Goal: Find specific page/section: Find specific page/section

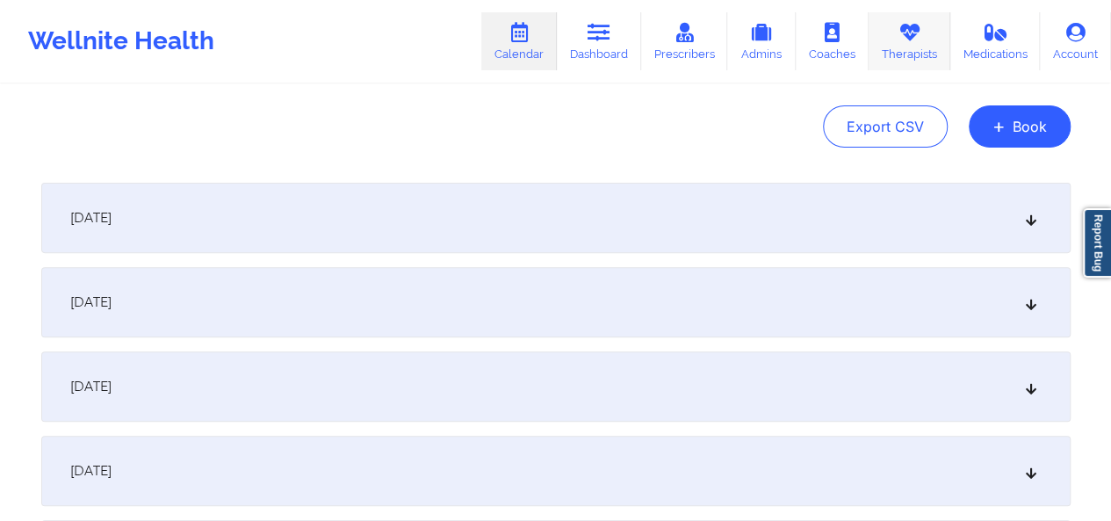
click at [904, 48] on link "Therapists" at bounding box center [909, 41] width 82 height 58
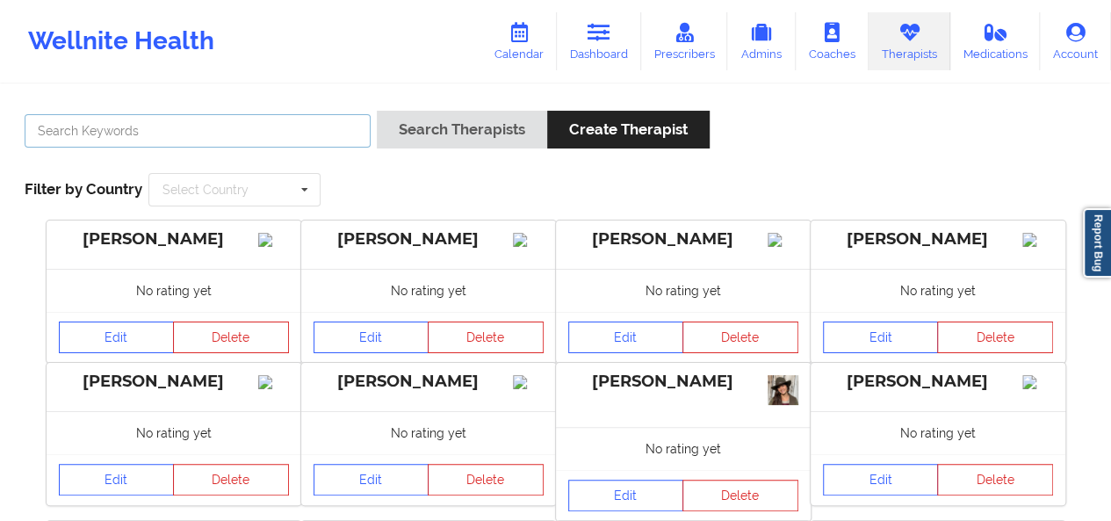
click at [255, 133] on input "text" at bounding box center [198, 130] width 346 height 33
type input "[PERSON_NAME] per"
click at [377, 111] on button "Search Therapists" at bounding box center [462, 130] width 170 height 38
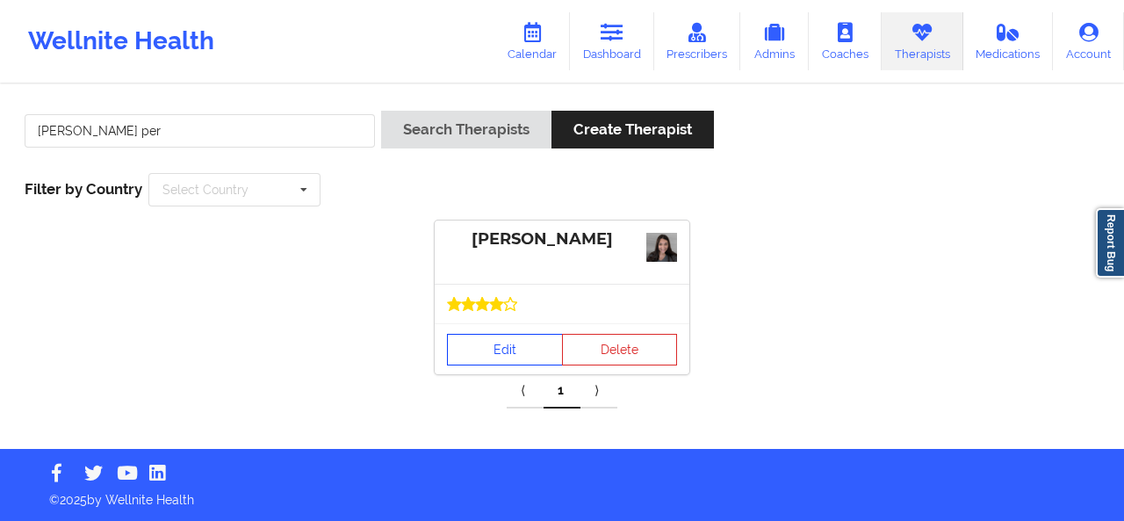
click at [523, 350] on link "Edit" at bounding box center [505, 350] width 116 height 32
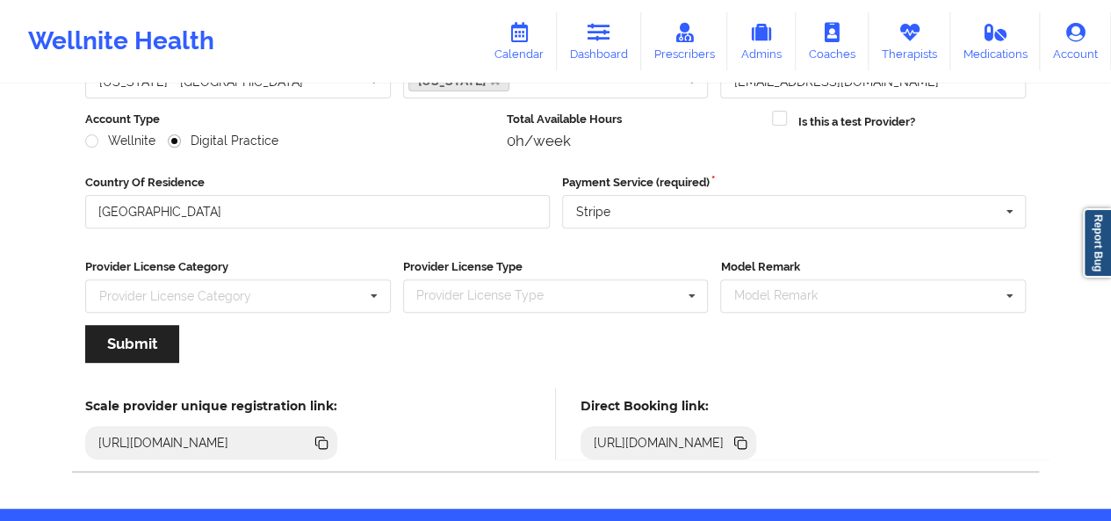
scroll to position [265, 0]
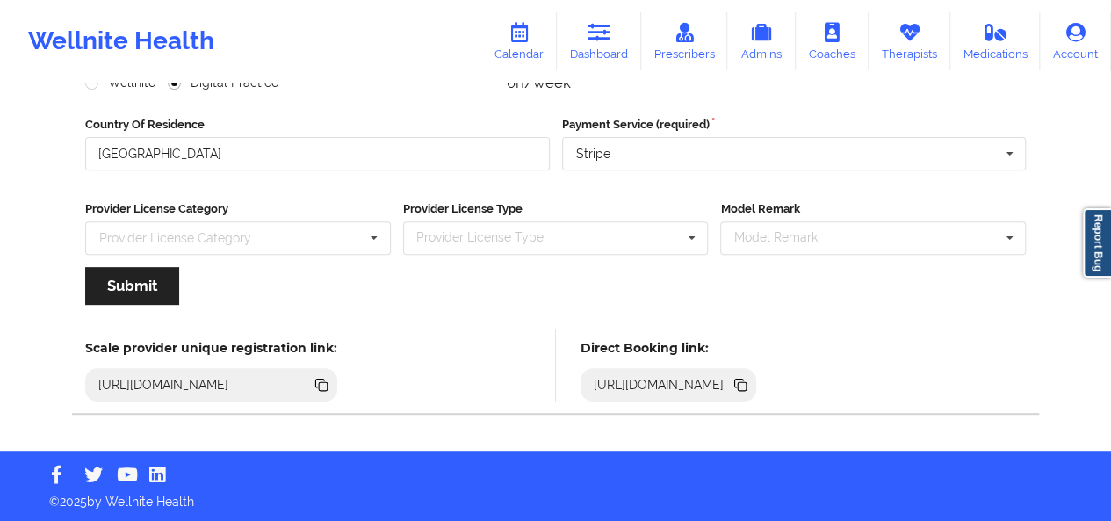
click at [746, 388] on icon at bounding box center [741, 386] width 9 height 9
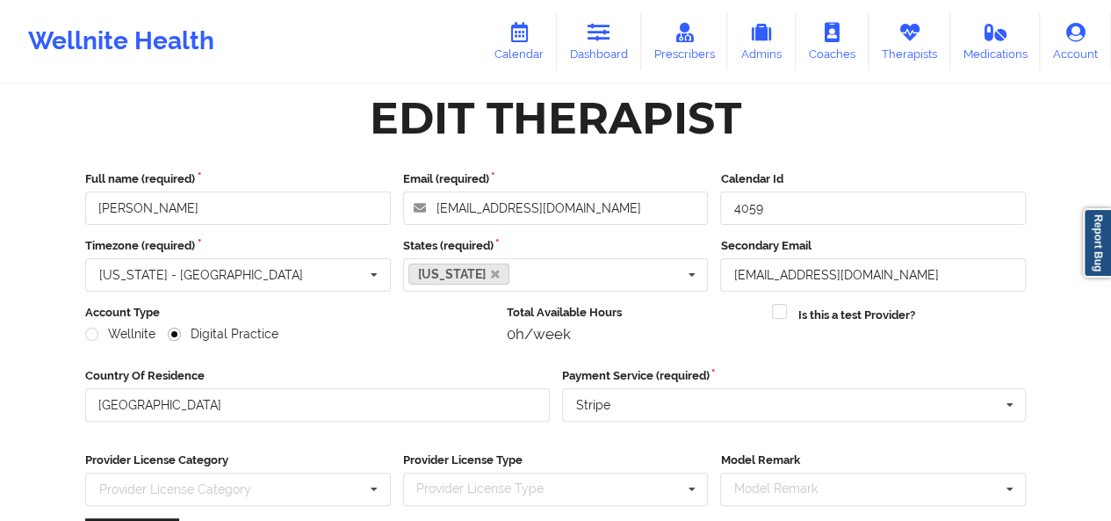
scroll to position [0, 0]
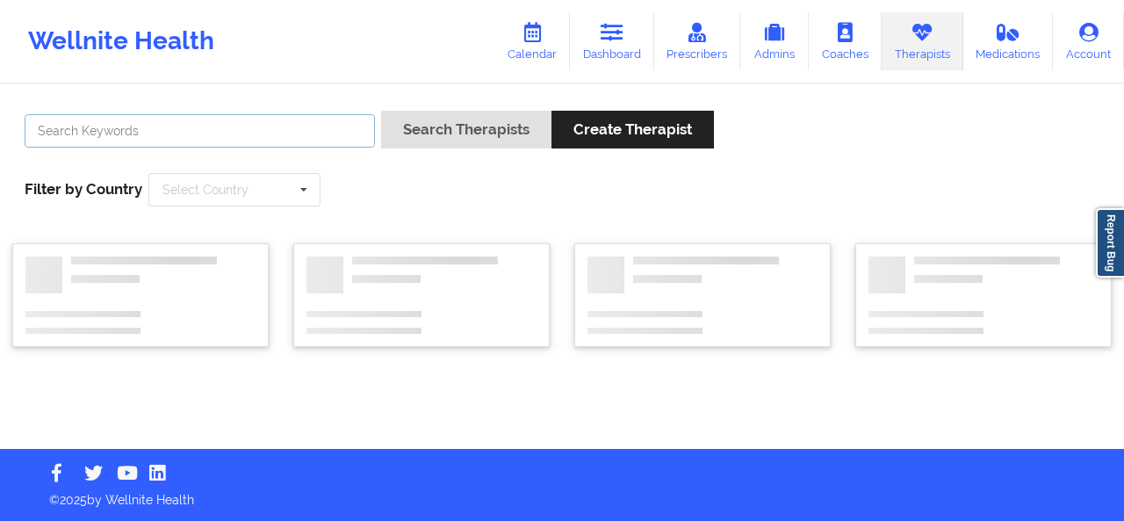
click at [177, 129] on input "text" at bounding box center [200, 130] width 350 height 33
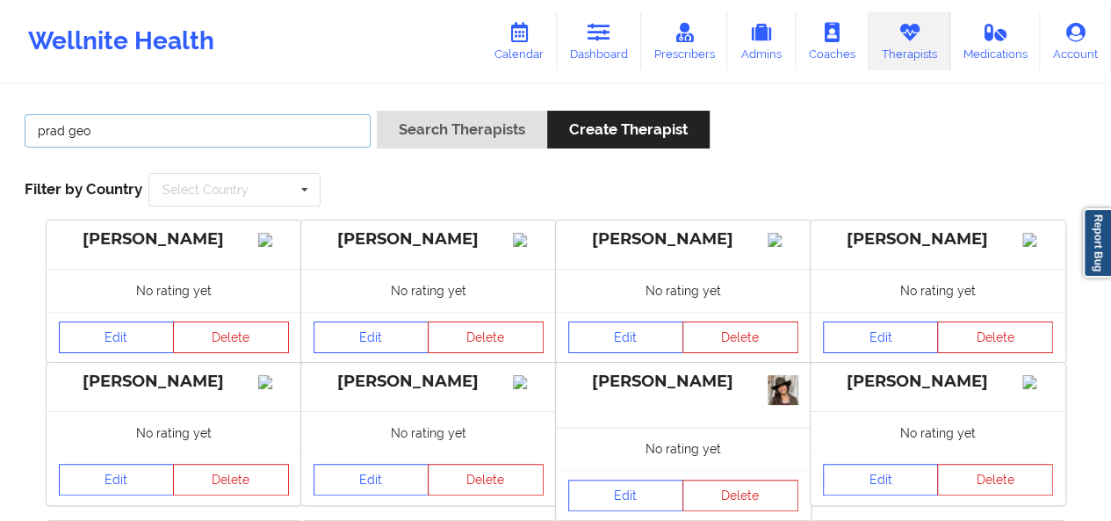
type input "prad geo"
click at [377, 111] on button "Search Therapists" at bounding box center [462, 130] width 170 height 38
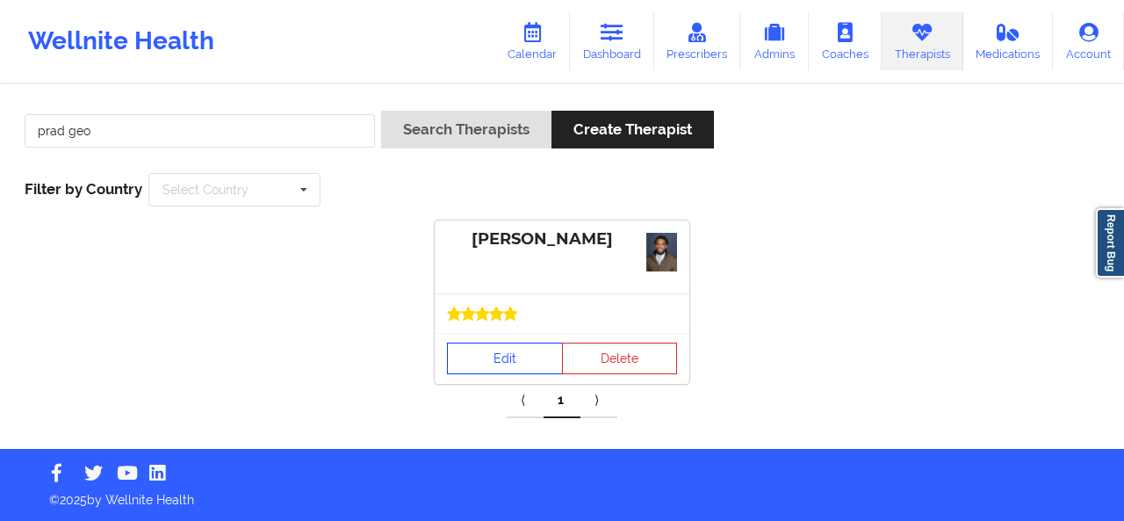
click at [535, 359] on link "Edit" at bounding box center [505, 358] width 116 height 32
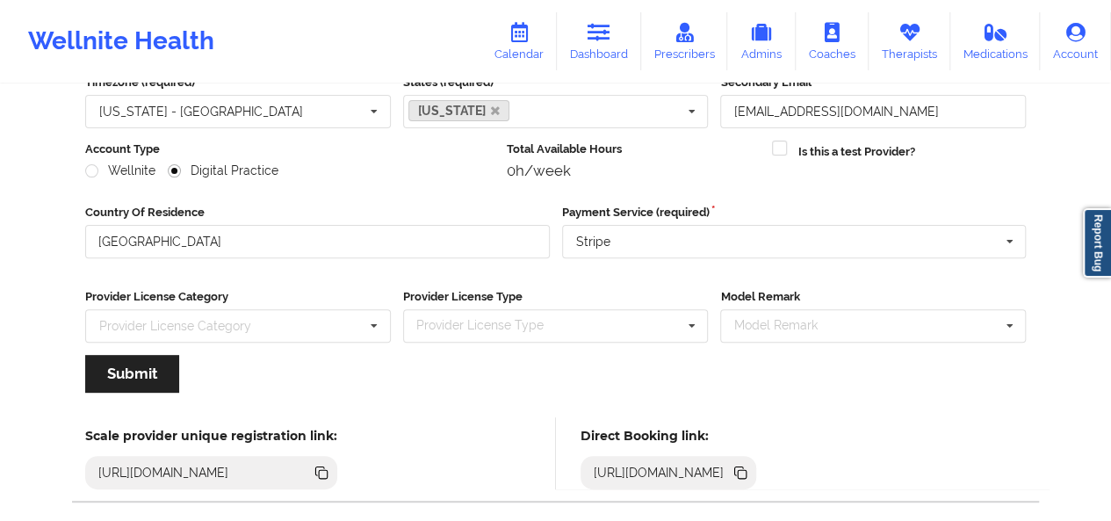
scroll to position [265, 0]
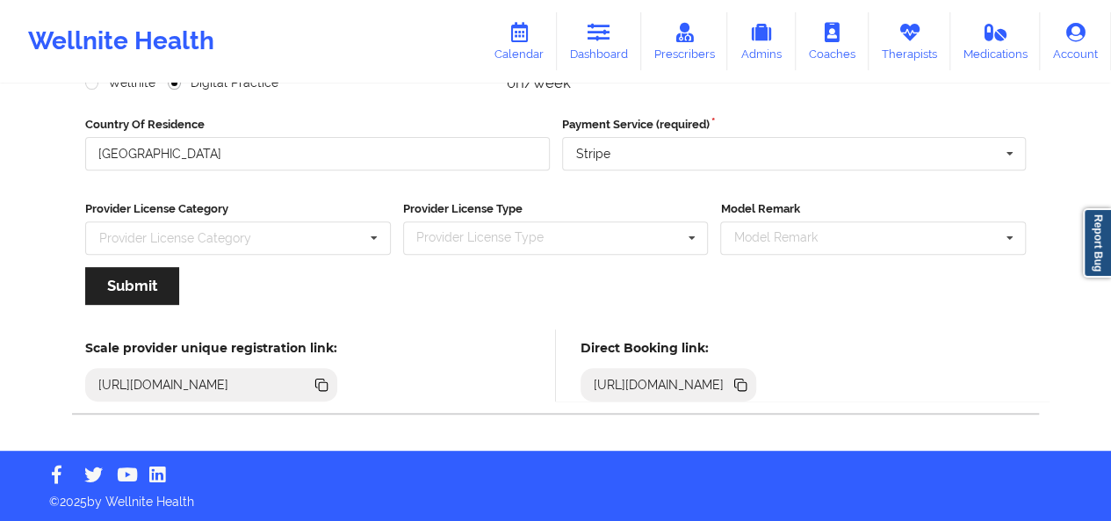
click at [746, 386] on icon at bounding box center [741, 386] width 9 height 9
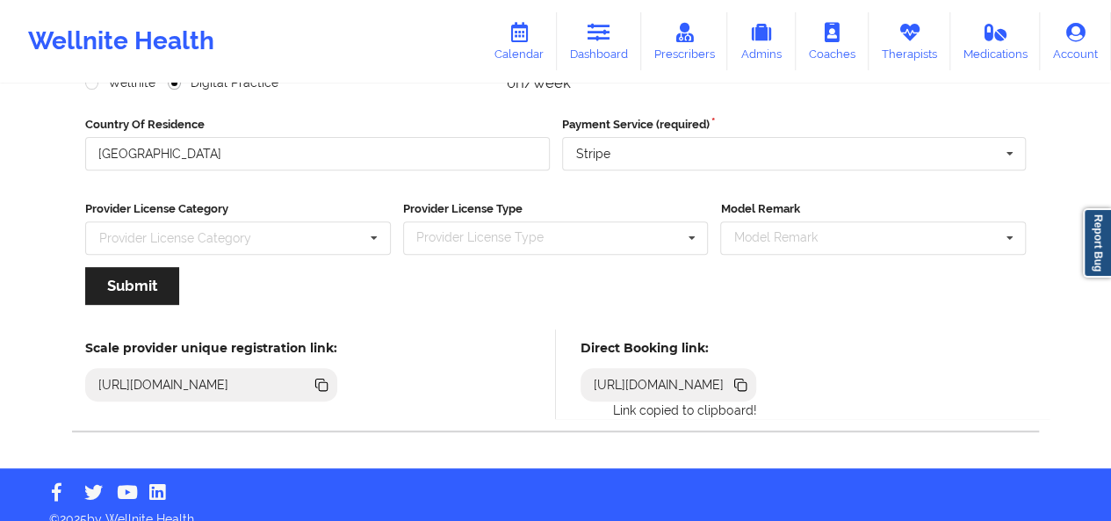
scroll to position [0, 0]
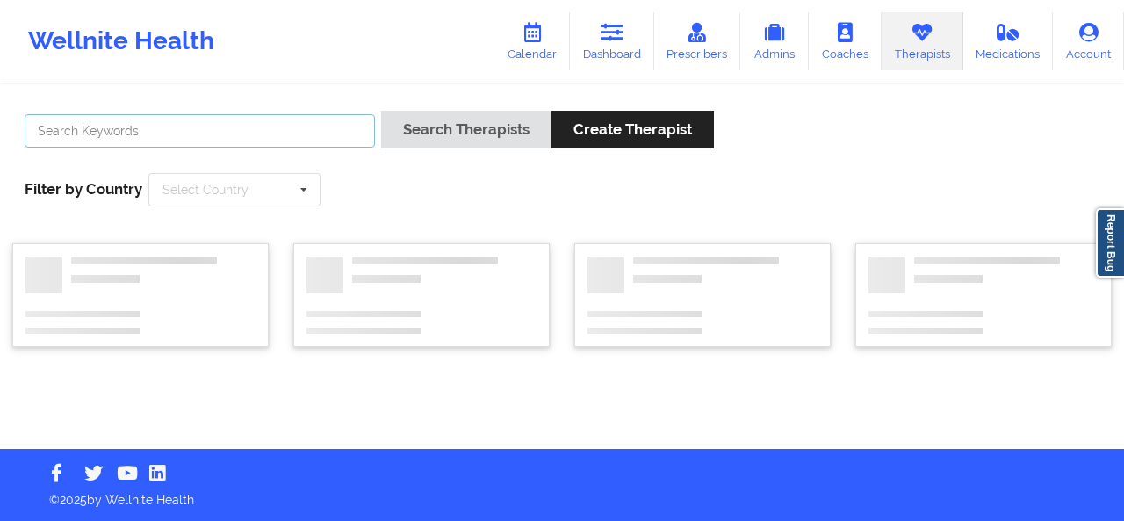
click at [243, 131] on input "text" at bounding box center [200, 130] width 350 height 33
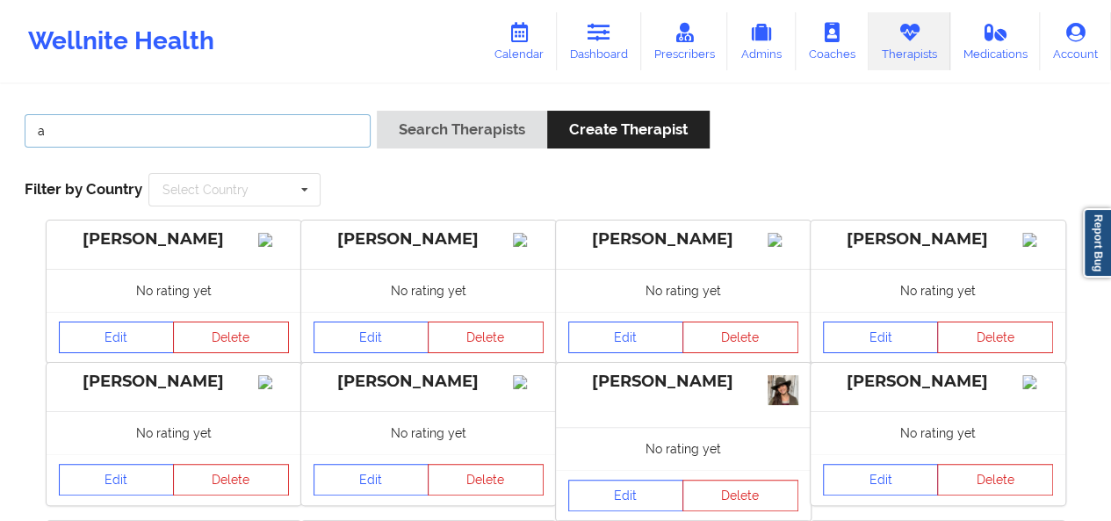
type input "a"
type input "[PERSON_NAME]"
click at [377, 111] on button "Search Therapists" at bounding box center [462, 130] width 170 height 38
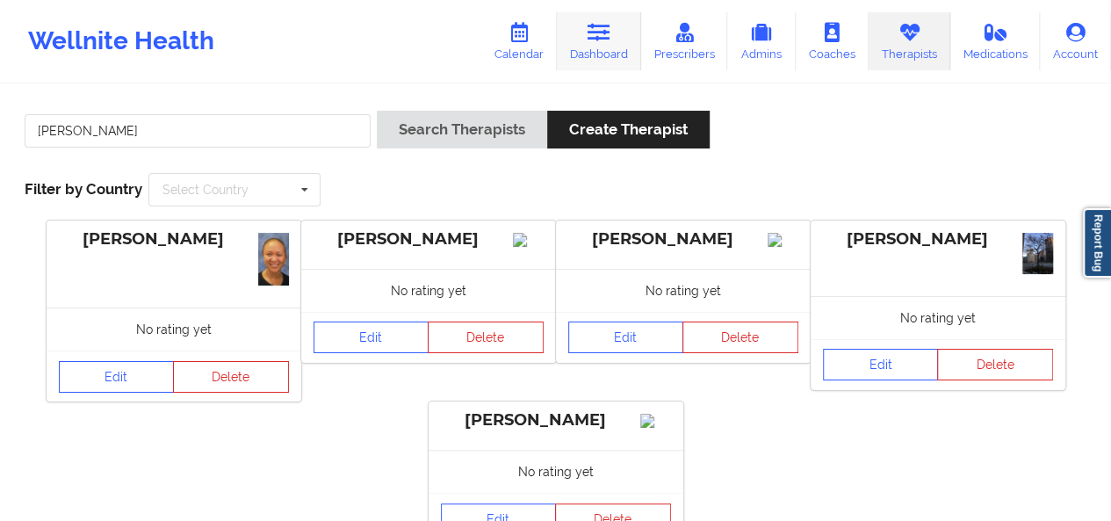
click at [608, 50] on link "Dashboard" at bounding box center [599, 41] width 84 height 58
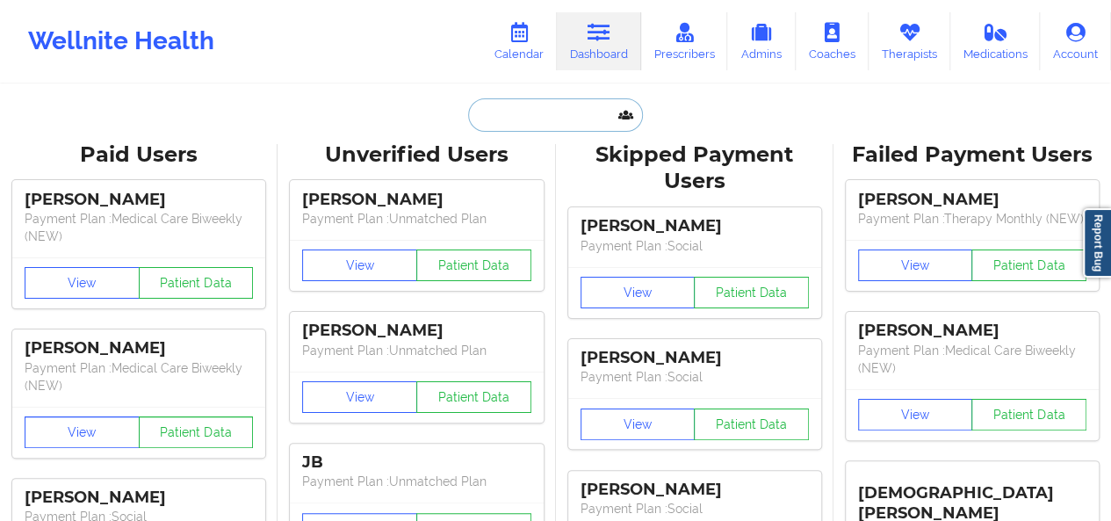
click at [582, 117] on input "text" at bounding box center [555, 114] width 174 height 33
type input "f"
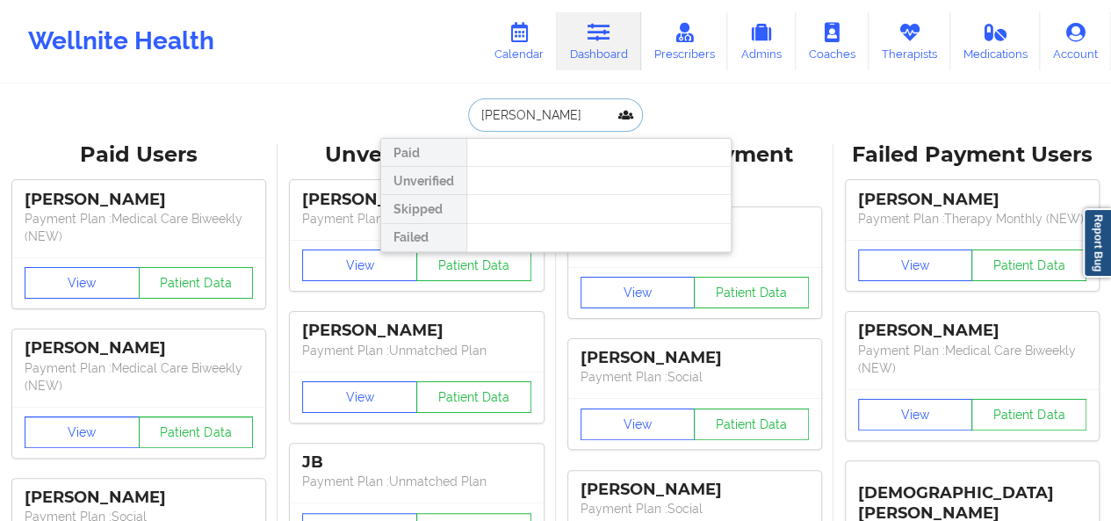
type input "[PERSON_NAME]"
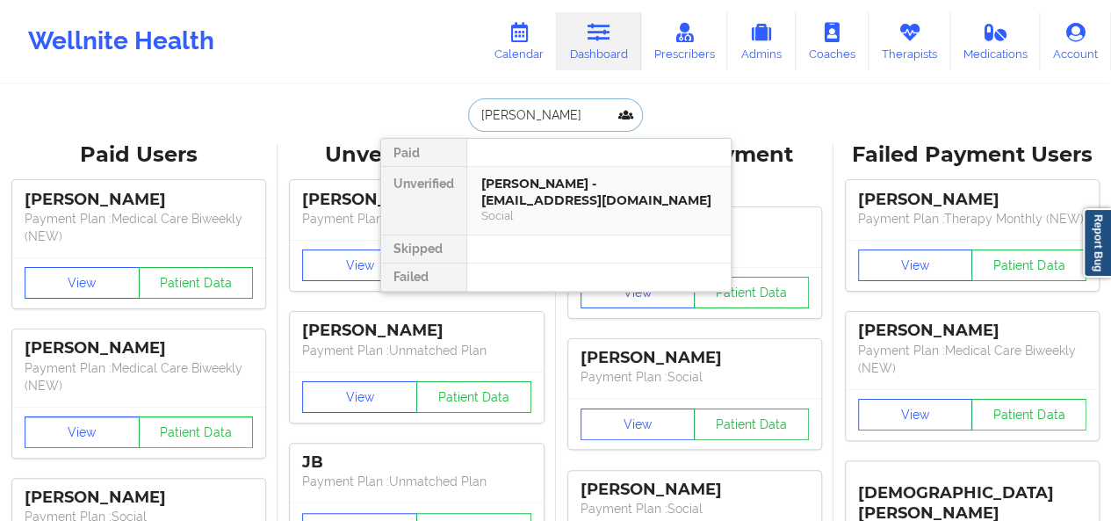
click at [594, 192] on div "[PERSON_NAME] - [EMAIL_ADDRESS][DOMAIN_NAME]" at bounding box center [598, 192] width 235 height 32
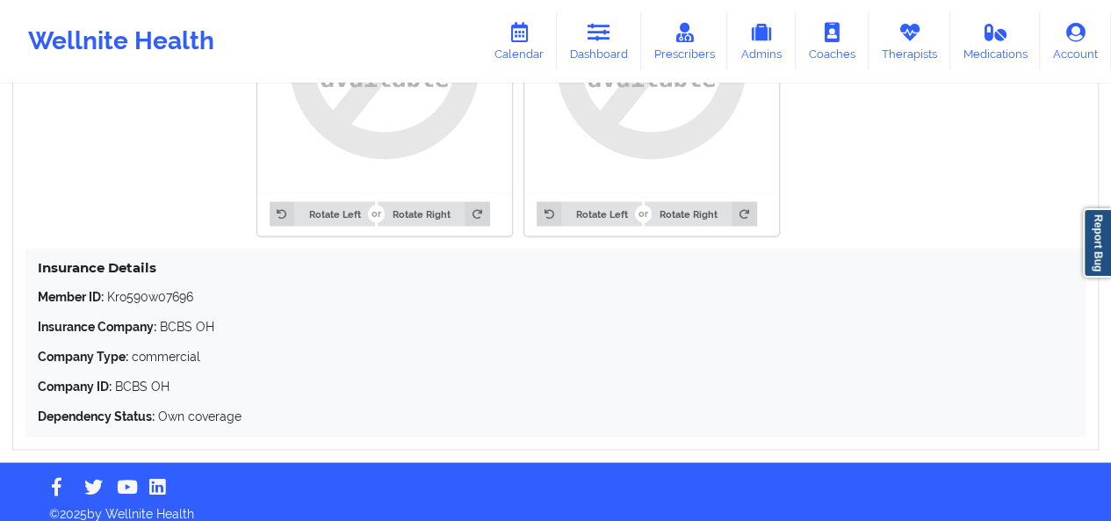
scroll to position [1513, 0]
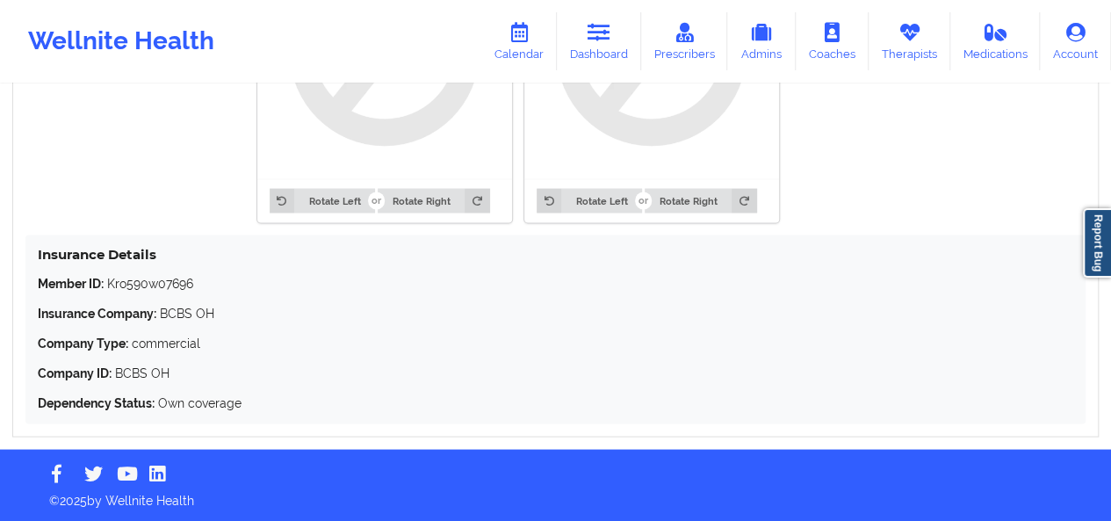
click at [414, 163] on img at bounding box center [385, 51] width 230 height 230
click at [394, 131] on img at bounding box center [385, 51] width 230 height 230
